Goal: Find specific page/section

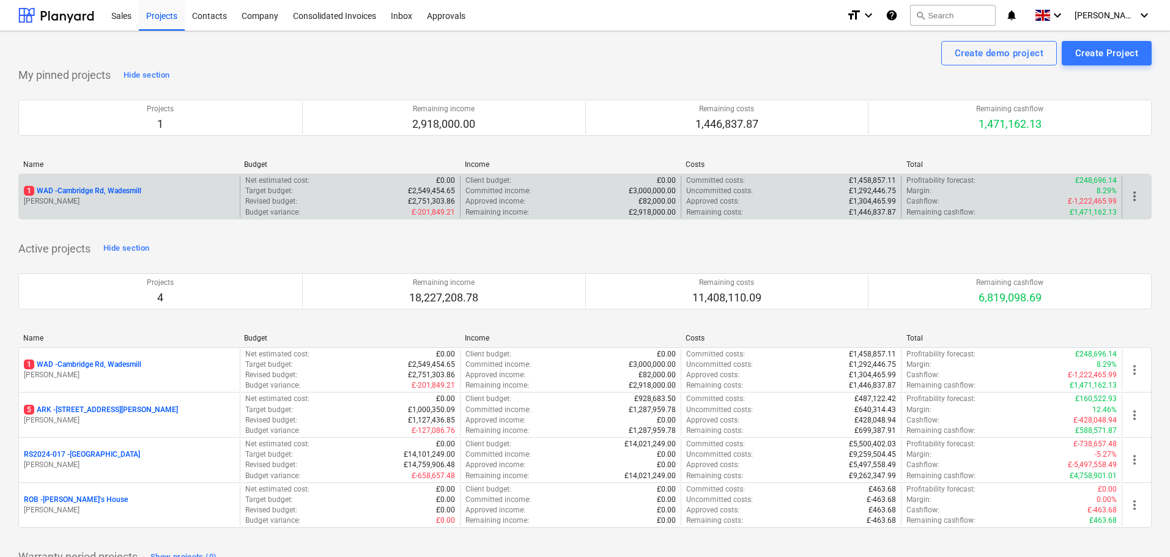
click at [101, 190] on p "1 WAD - Cambridge Rd, Wadesmill" at bounding box center [82, 191] width 117 height 10
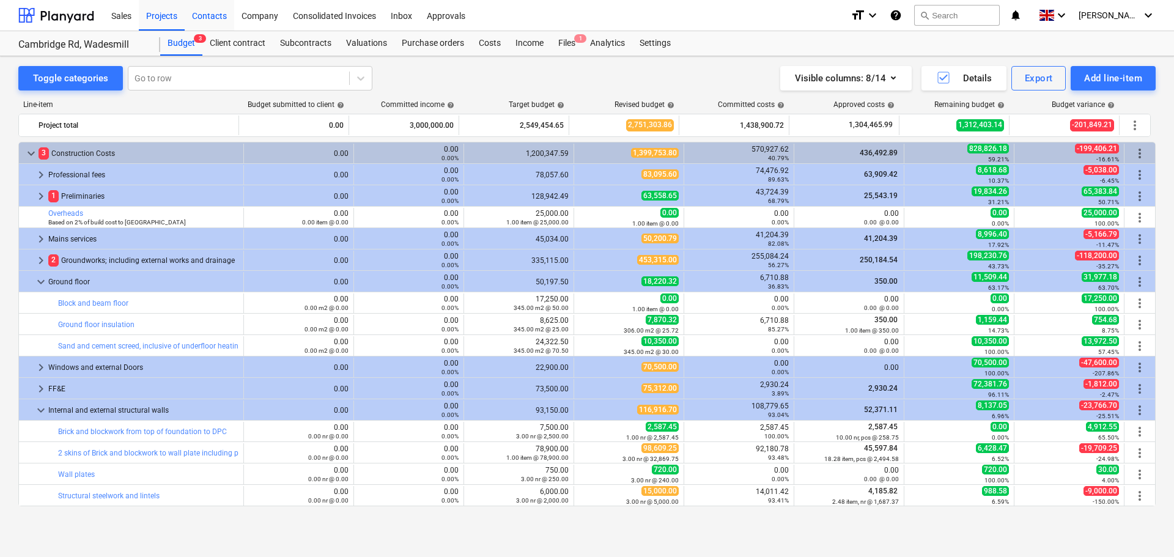
scroll to position [183, 0]
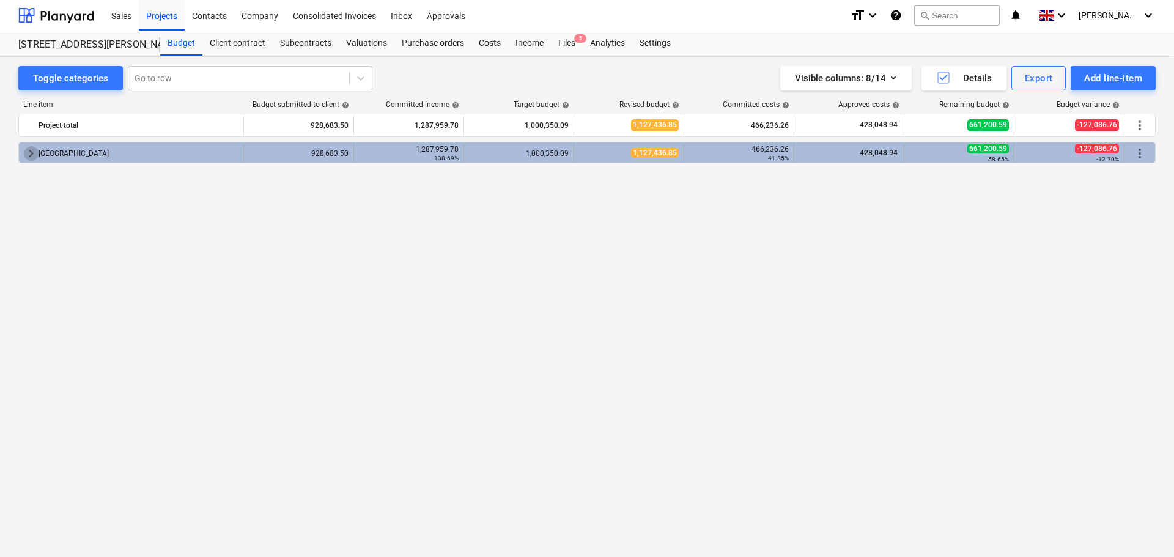
click at [27, 155] on span "keyboard_arrow_right" at bounding box center [31, 153] width 15 height 15
